Goal: Information Seeking & Learning: Check status

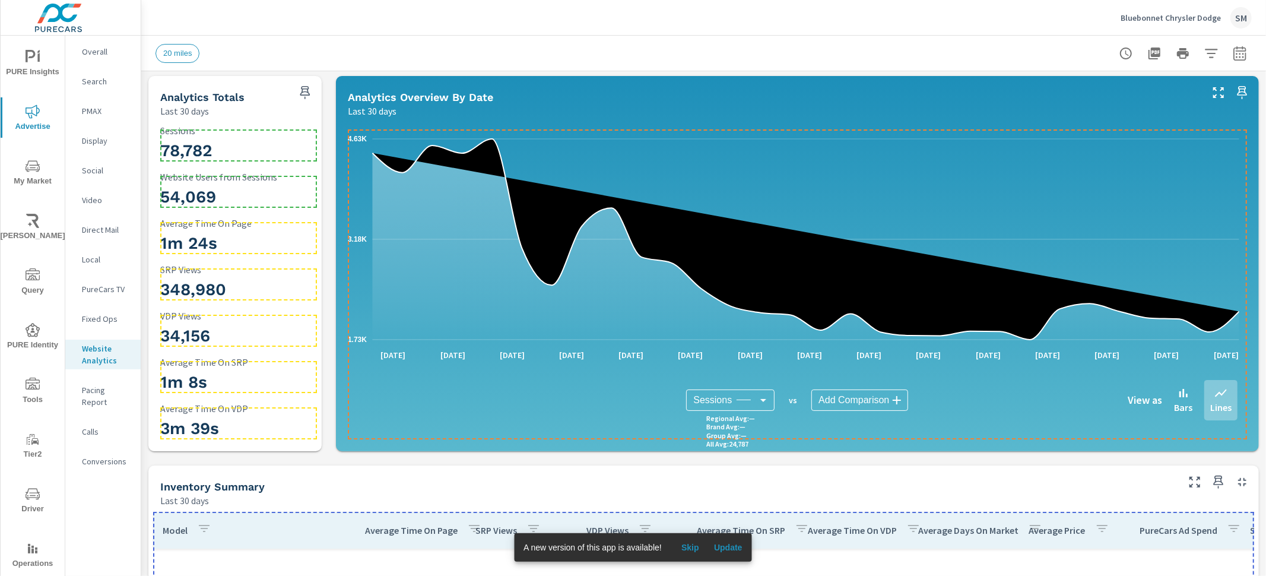
click at [348, 142] on text "4.63K" at bounding box center [357, 139] width 19 height 8
click at [377, 421] on div "Sessions Sessions ​ Regional Avg : — Brand Avg : — Group Avg : — All Avg : 24,7…" at bounding box center [797, 399] width 880 height 59
click at [478, 438] on div "Sessions Sessions ​ Regional Avg : — Brand Avg : — Group Avg : — All Avg : 24,7…" at bounding box center [797, 400] width 899 height 78
click at [478, 440] on div "1.73K 3.18K 4.63K [DATE] [DATE] [DATE] [DATE] [DATE] [DATE] [DATE] [DATE] [DATE…" at bounding box center [797, 284] width 913 height 324
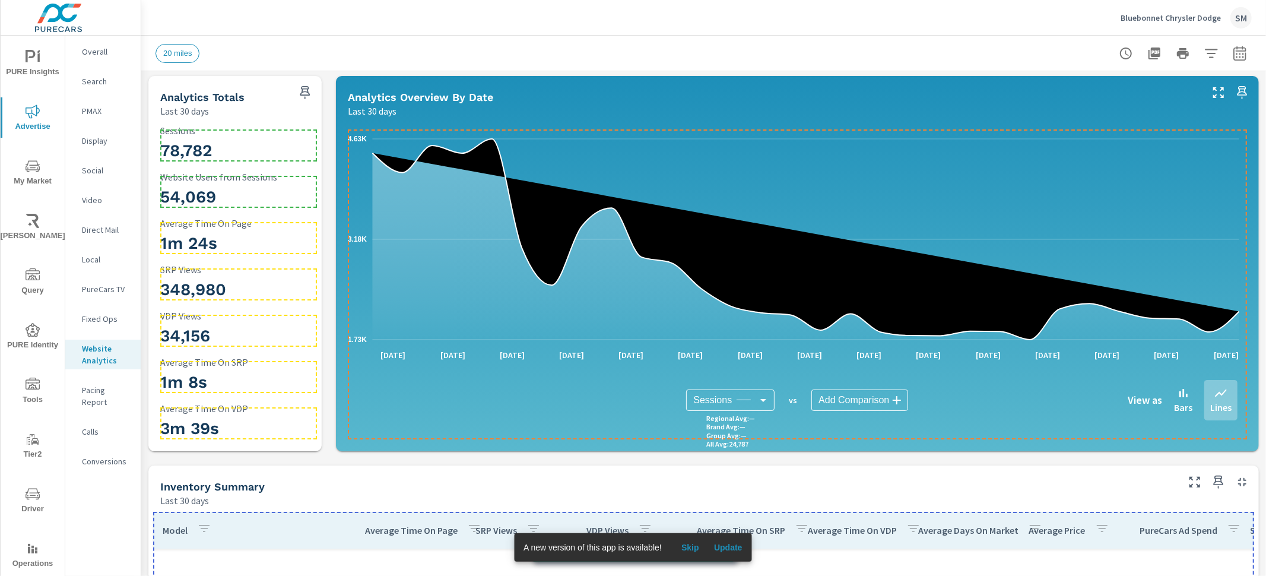
click at [478, 442] on div "1.73K 3.18K 4.63K [DATE] [DATE] [DATE] [DATE] [DATE] [DATE] [DATE] [DATE] [DATE…" at bounding box center [797, 284] width 913 height 324
click at [478, 446] on div "1.73K 3.18K 4.63K [DATE] [DATE] [DATE] [DATE] [DATE] [DATE] [DATE] [DATE] [DATE…" at bounding box center [797, 285] width 923 height 334
click at [379, 415] on div "Sessions Sessions ​ Regional Avg : — Brand Avg : — Group Avg : — All Avg : 24,7…" at bounding box center [797, 399] width 880 height 59
click at [354, 404] on div "Sessions Sessions ​ Regional Avg : — Brand Avg : — Group Avg : — All Avg : 24,7…" at bounding box center [797, 400] width 899 height 78
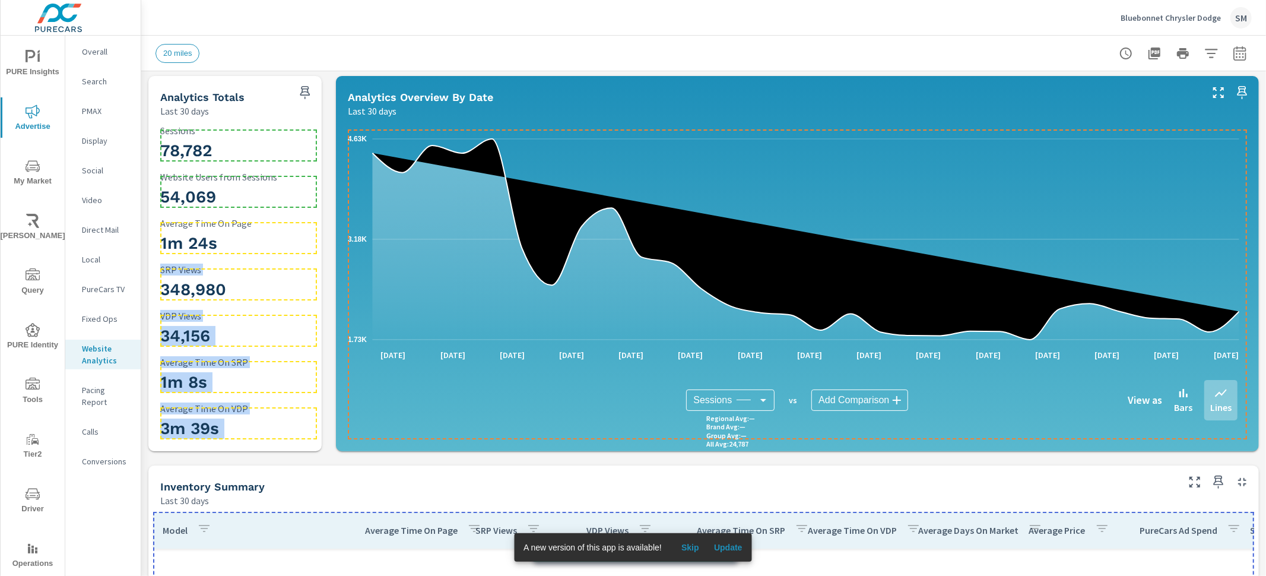
click at [238, 288] on h3 "348,980" at bounding box center [238, 290] width 157 height 20
click at [266, 281] on h3 "348,980" at bounding box center [238, 290] width 157 height 20
click at [298, 277] on div "348,980 SRP Views" at bounding box center [238, 284] width 157 height 40
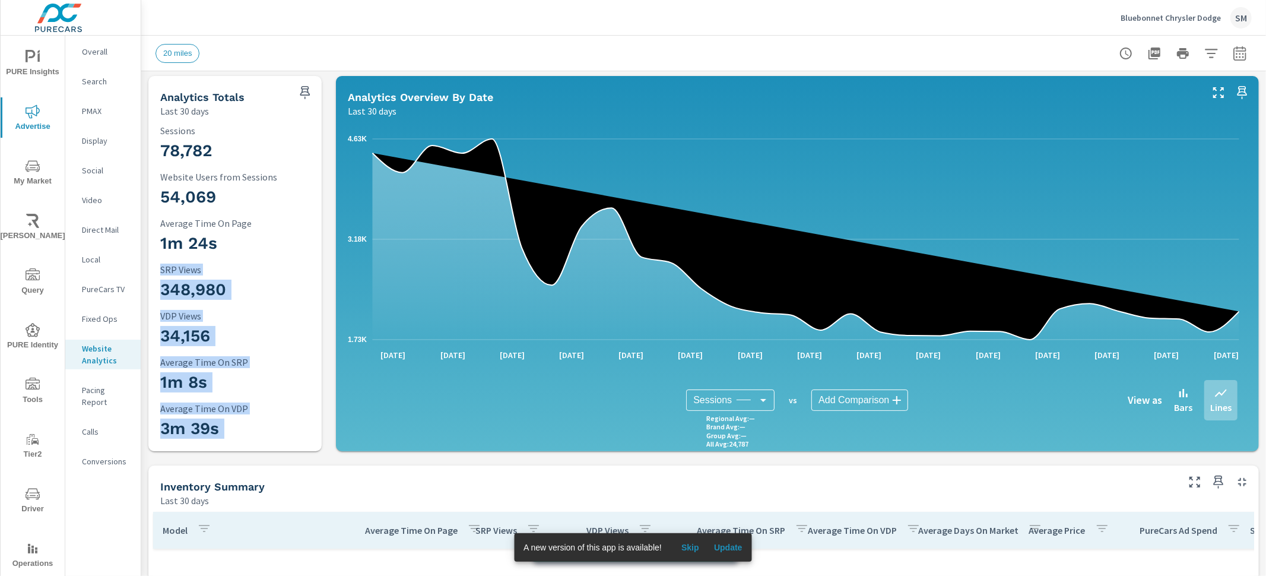
click at [691, 546] on span "Skip" at bounding box center [690, 547] width 28 height 11
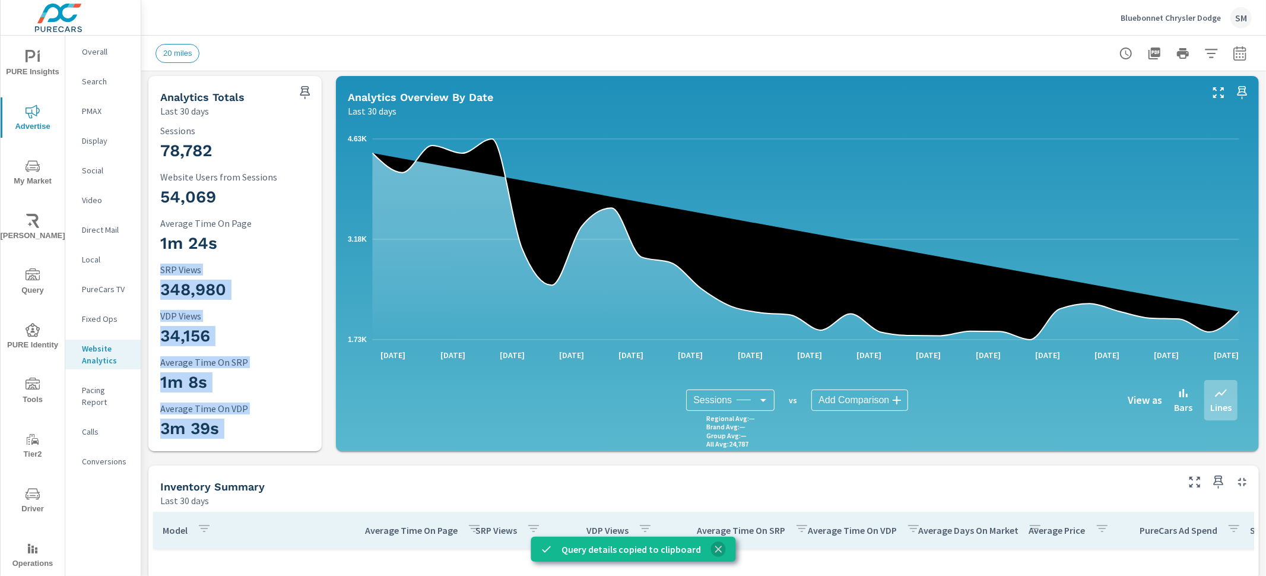
click at [714, 546] on icon "close" at bounding box center [718, 549] width 12 height 12
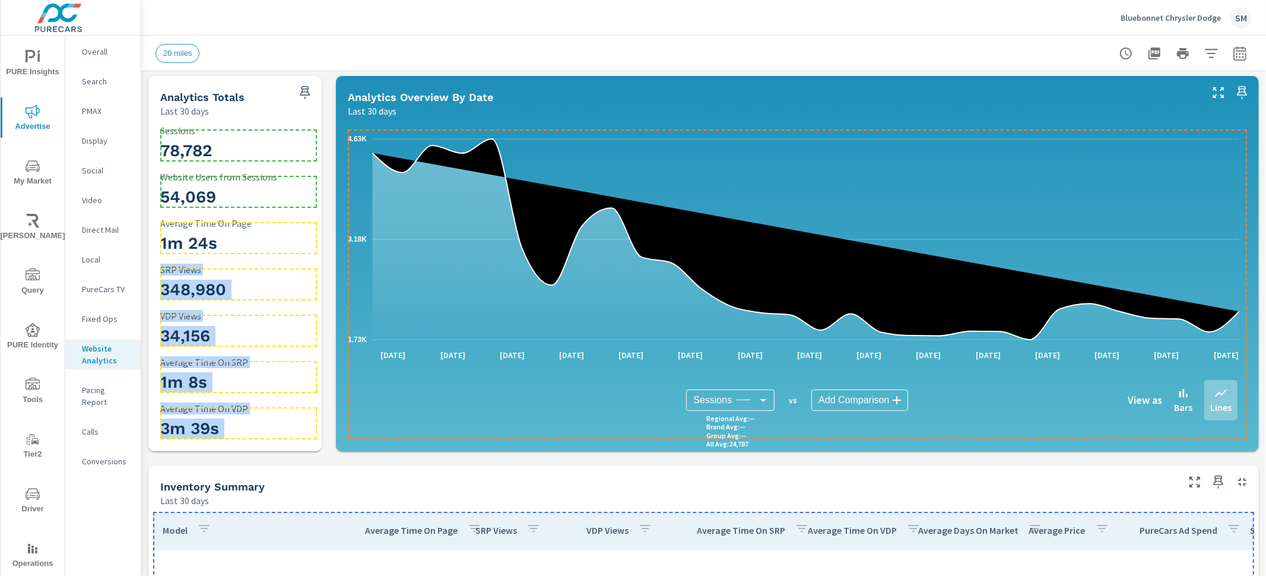
click at [398, 417] on div "Sessions Sessions ​ Regional Avg : — Brand Avg : — Group Avg : — All Avg : 24,7…" at bounding box center [797, 399] width 880 height 59
